Goal: Information Seeking & Learning: Find specific page/section

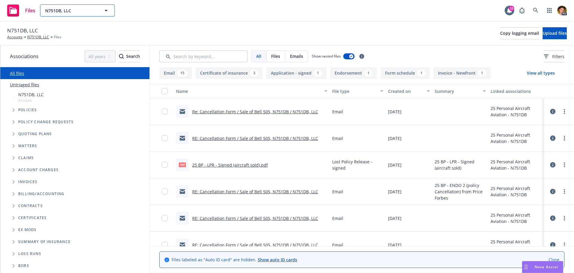
click at [81, 10] on span "N751DB, LLC" at bounding box center [71, 10] width 52 height 6
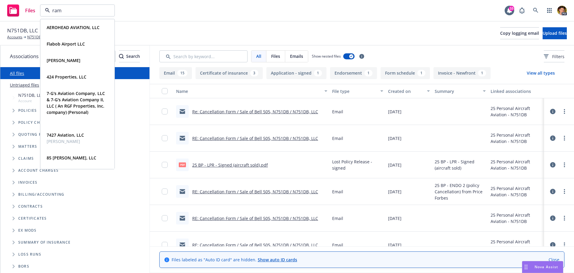
type input "ram a"
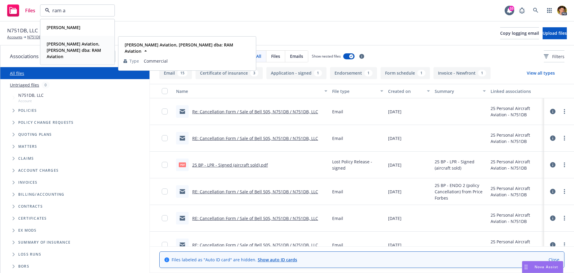
click at [69, 53] on span "Robert A. Markword Aviation, Zoe Calvert dba: RAM Aviation" at bounding box center [77, 50] width 60 height 19
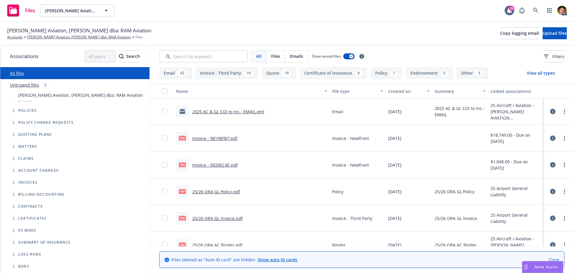
click at [226, 112] on link "2025 AC & GL COI to Ins - EMAIL.eml" at bounding box center [228, 112] width 72 height 6
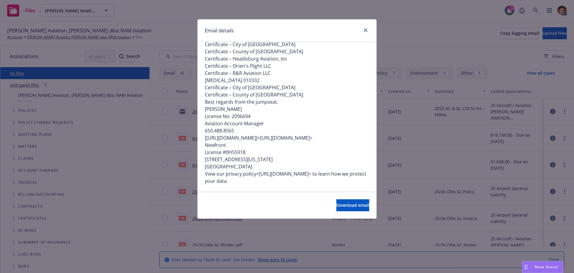
scroll to position [100, 0]
click at [366, 32] on link "close" at bounding box center [365, 30] width 7 height 7
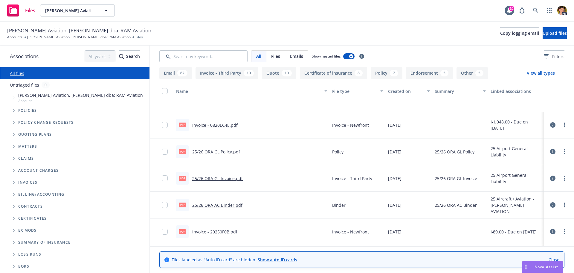
scroll to position [120, 0]
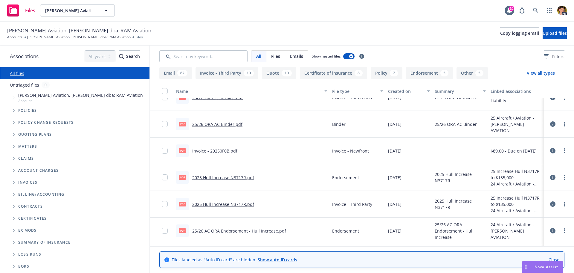
click at [71, 10] on strong "Robert A. Markword Aviation, Zoe Calvert dba: RAM Aviation" at bounding box center [101, 15] width 109 height 12
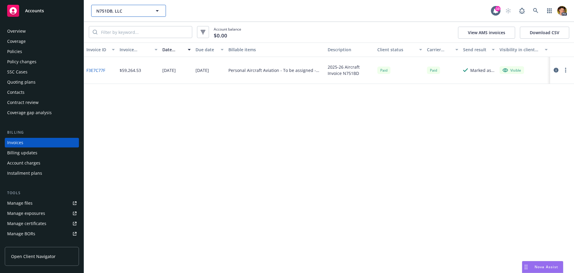
click at [102, 9] on span "N751DB, LLC" at bounding box center [122, 11] width 52 height 6
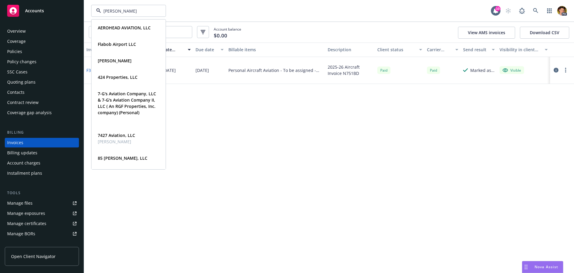
type input "healds"
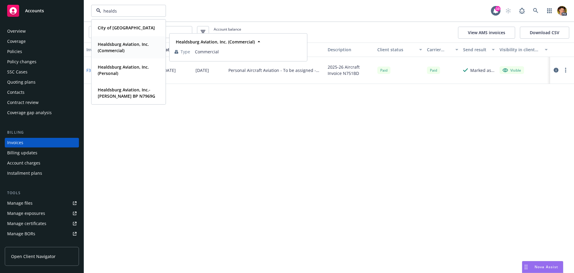
click at [114, 45] on strong "Healdsburg Aviation, Inc. (Commercial)" at bounding box center [123, 47] width 51 height 12
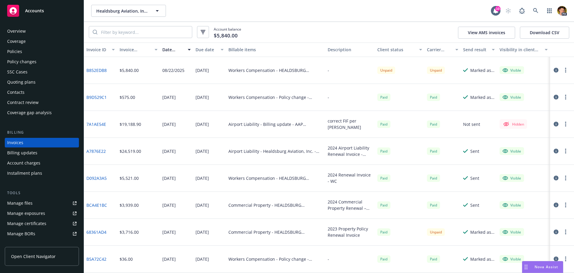
click at [23, 204] on div "Manage files" at bounding box center [19, 203] width 25 height 10
click at [13, 55] on div "Policies" at bounding box center [14, 52] width 15 height 10
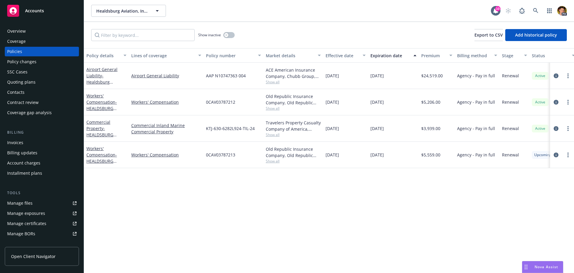
click at [39, 203] on link "Manage files" at bounding box center [42, 203] width 74 height 10
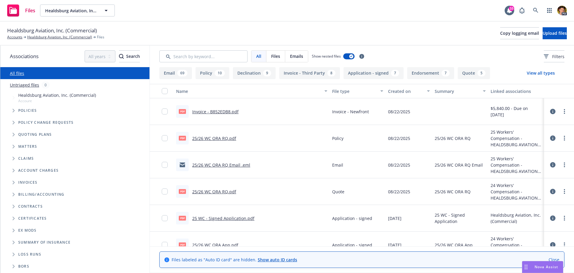
scroll to position [30, 0]
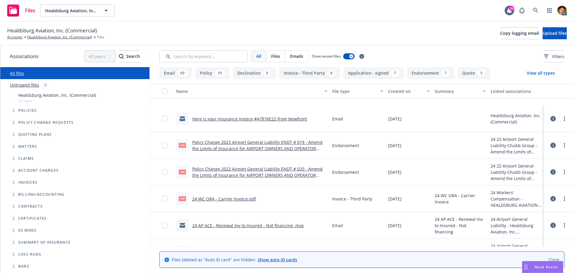
scroll to position [688, 0]
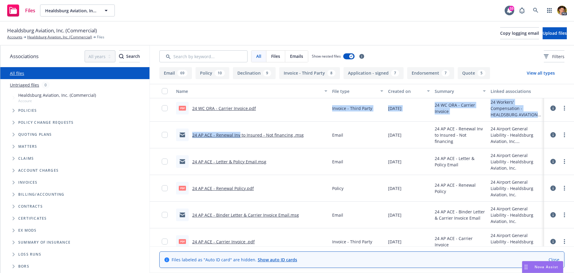
drag, startPoint x: 239, startPoint y: 136, endPoint x: 261, endPoint y: 116, distance: 29.5
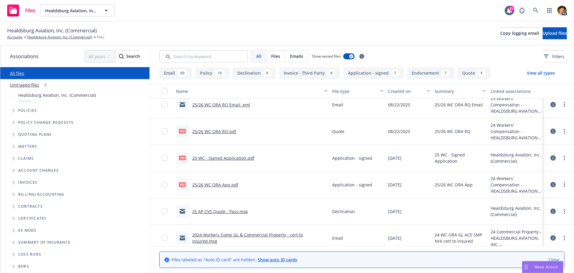
scroll to position [0, 0]
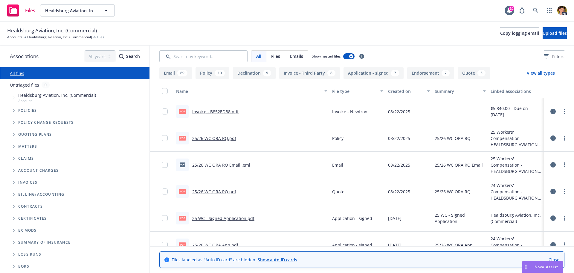
click at [220, 112] on link "Invoice - B852EDB8.pdf" at bounding box center [215, 112] width 46 height 6
click at [256, 140] on div "pdf 25/26 WC ORA RQ.pdf" at bounding box center [252, 138] width 156 height 27
click at [258, 170] on div "25/26 WC ORA RQ Email .eml" at bounding box center [252, 164] width 156 height 27
click at [253, 195] on div "pdf 25/26 WC ORA RQ.pdf" at bounding box center [252, 191] width 156 height 27
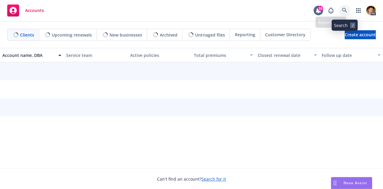
click at [346, 10] on icon at bounding box center [344, 10] width 5 height 5
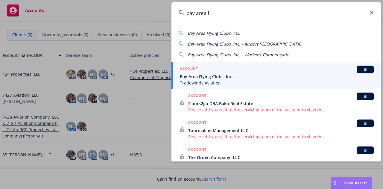
type input "bay area fl"
click at [221, 74] on span "Bay Area Flying Clubs, Inc." at bounding box center [277, 76] width 194 height 6
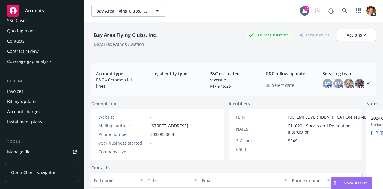
scroll to position [66, 0]
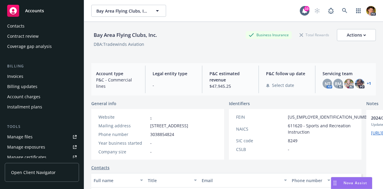
click at [30, 136] on div "Manage files" at bounding box center [19, 137] width 25 height 10
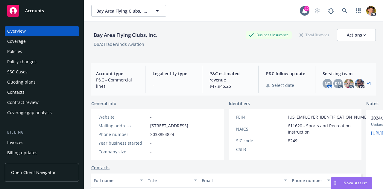
click at [19, 54] on div "Policies" at bounding box center [14, 52] width 15 height 10
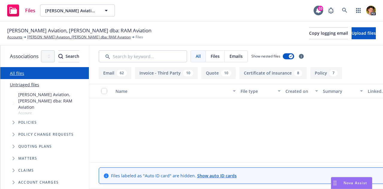
scroll to position [120, 0]
